Goal: Information Seeking & Learning: Learn about a topic

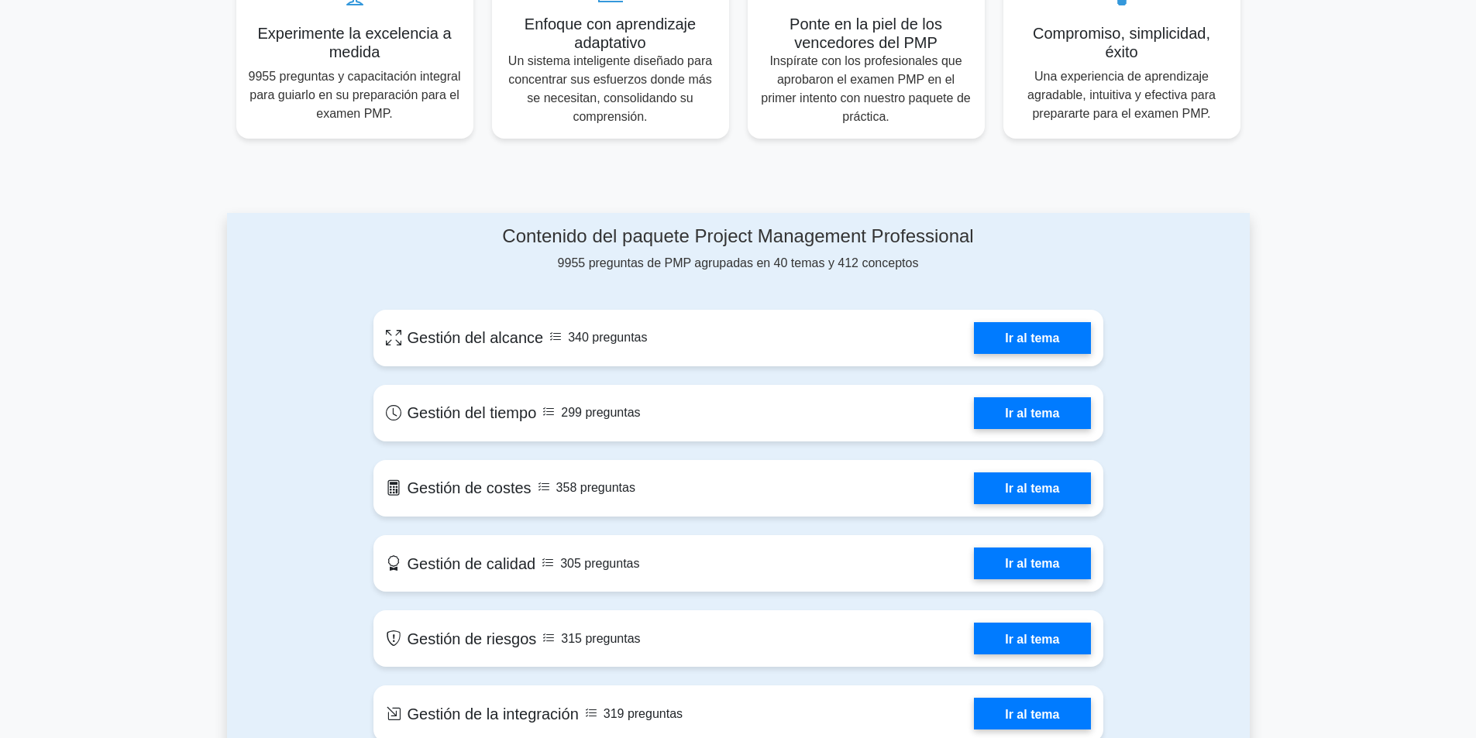
scroll to position [620, 0]
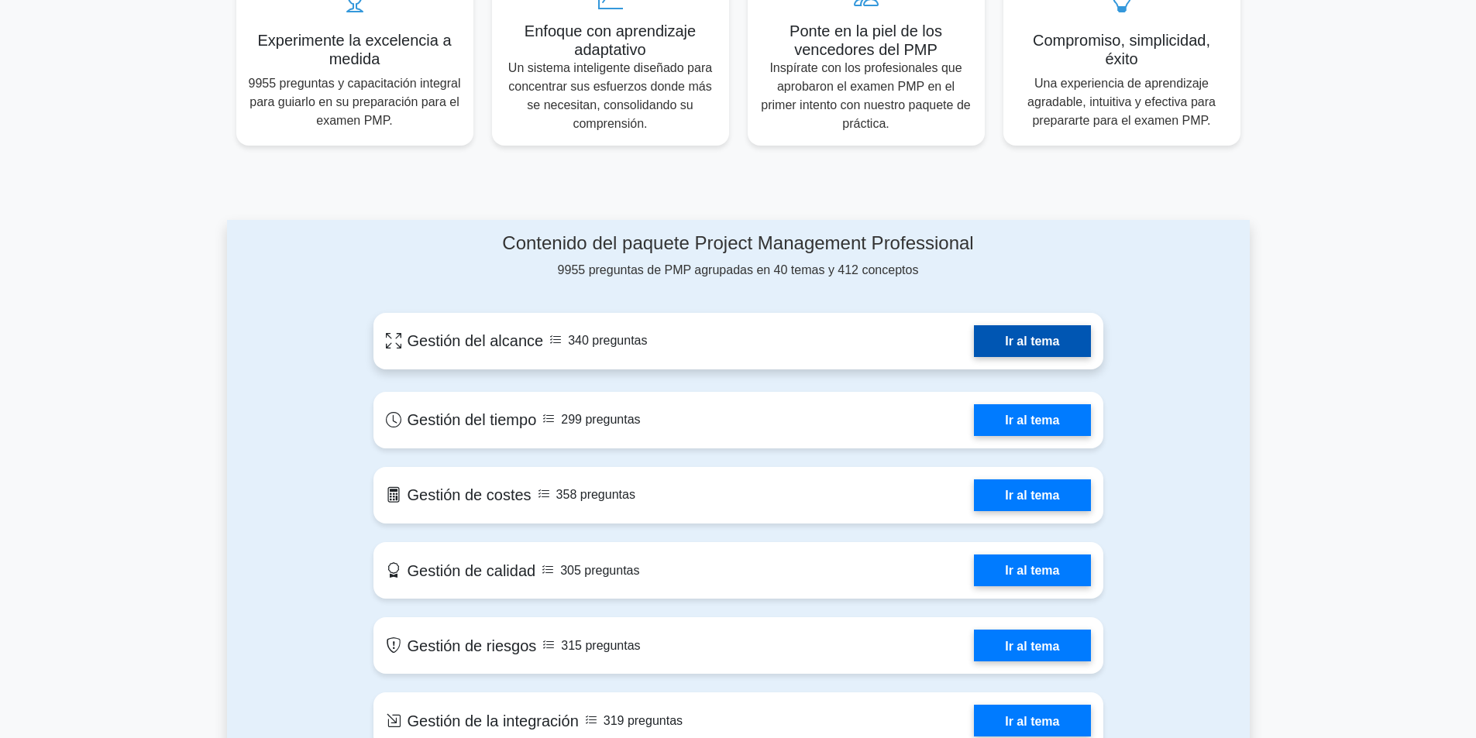
click at [1040, 343] on link "Ir al tema" at bounding box center [1032, 341] width 116 height 32
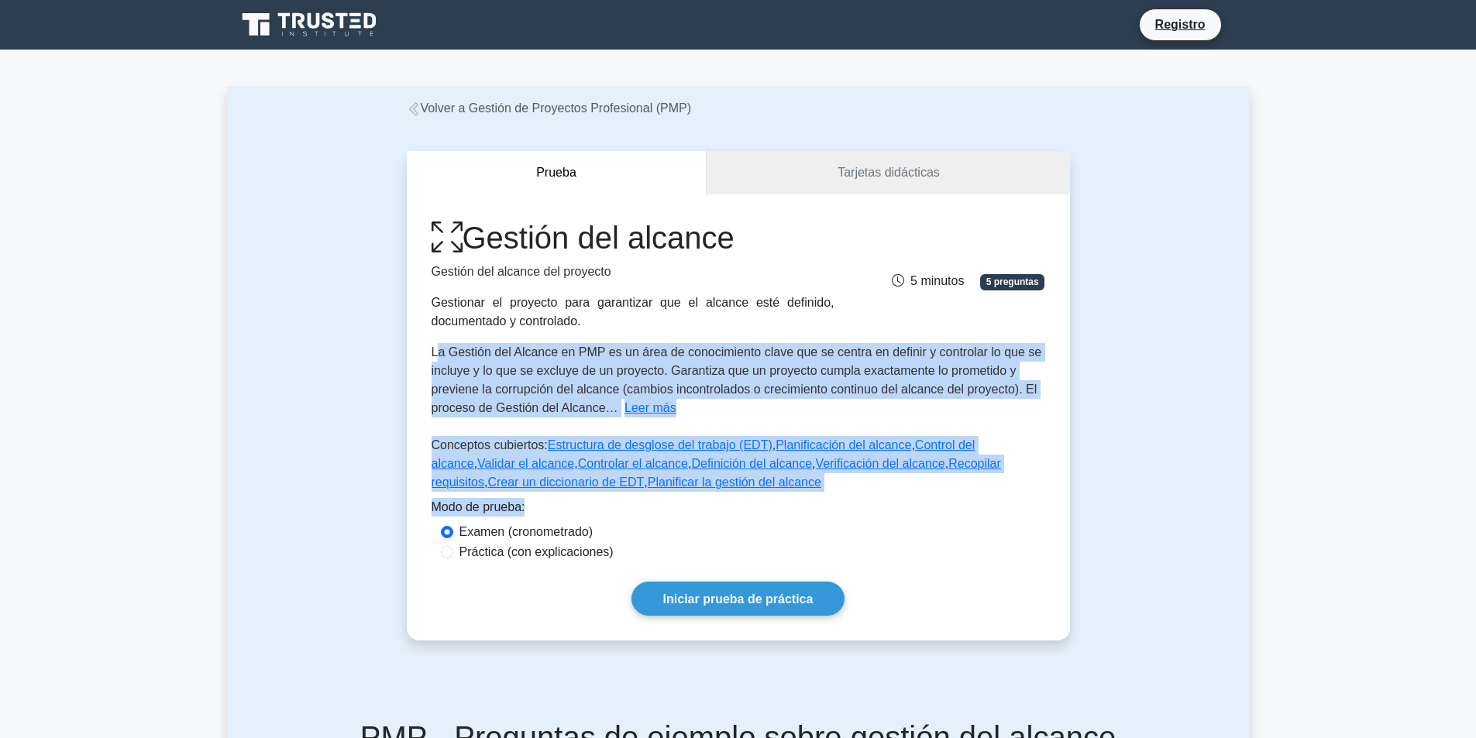
drag, startPoint x: 439, startPoint y: 352, endPoint x: 981, endPoint y: 513, distance: 565.9
click at [983, 511] on div "Gestión del alcance Gestión del alcance del proyecto Gestionar el proyecto para…" at bounding box center [738, 417] width 663 height 446
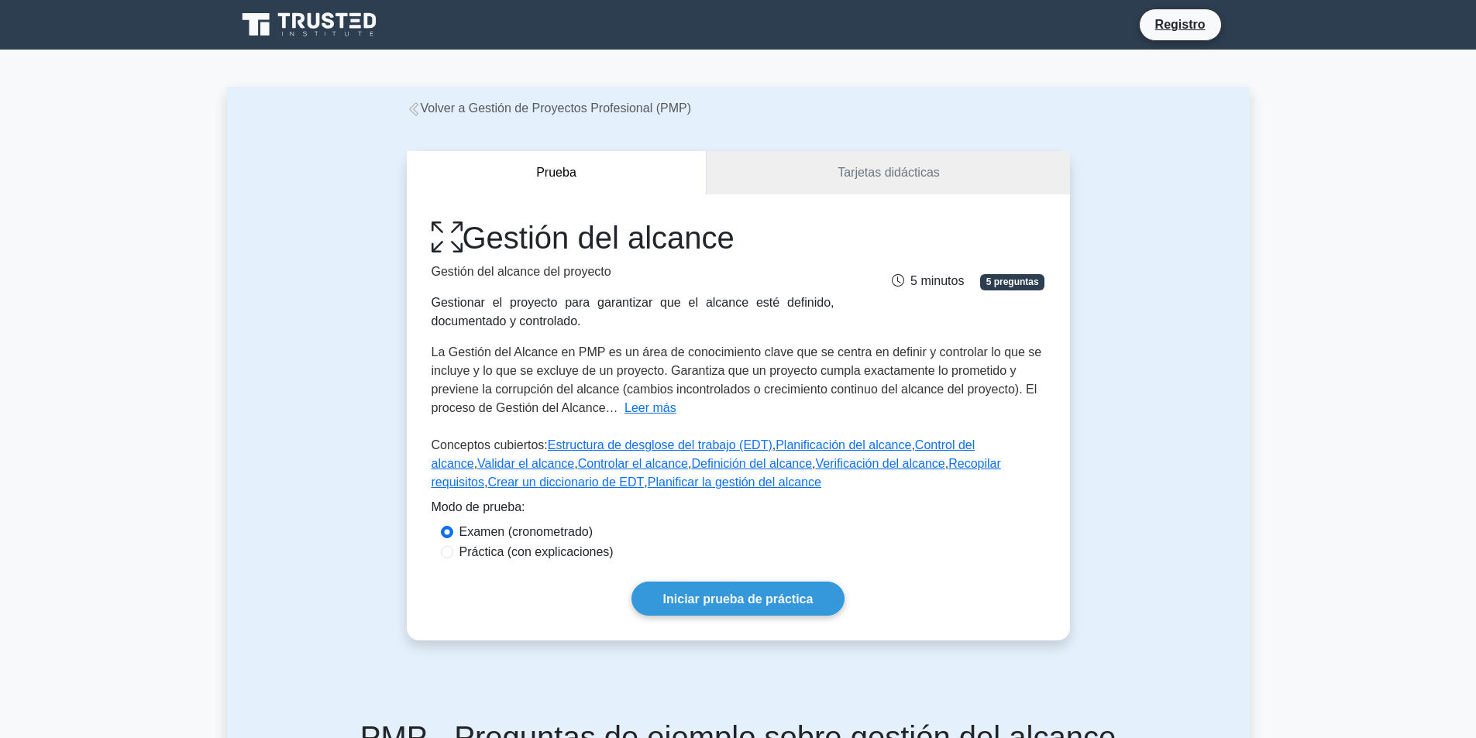
click at [963, 535] on div "Examen (cronometrado)" at bounding box center [738, 532] width 595 height 19
